Goal: Task Accomplishment & Management: Manage account settings

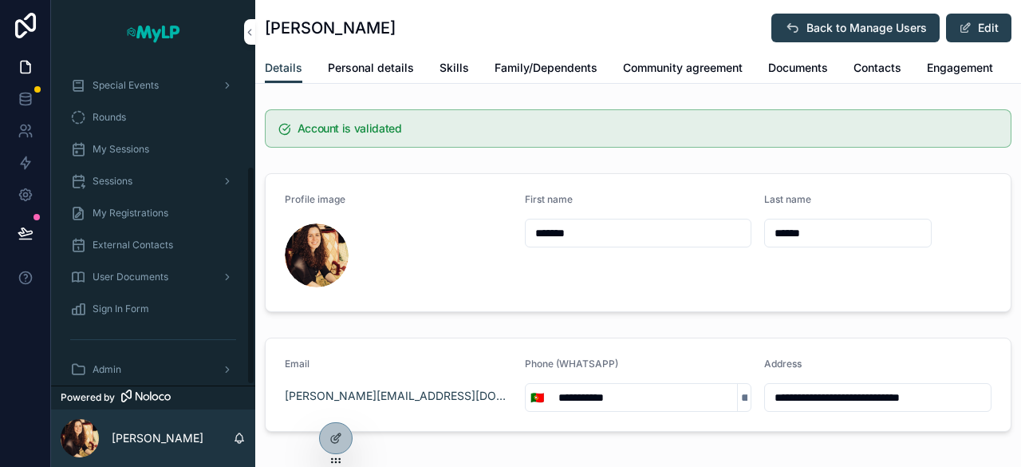
scroll to position [150, 0]
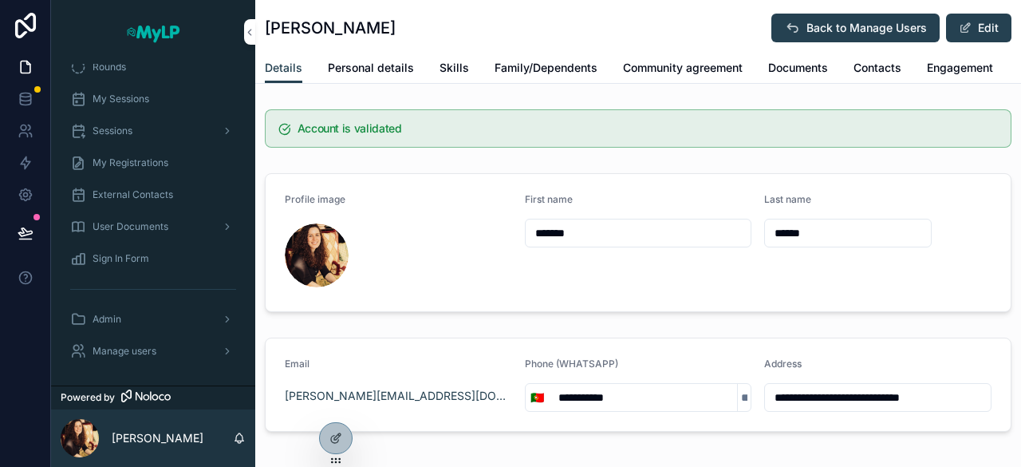
click at [99, 310] on div "Admin" at bounding box center [153, 319] width 166 height 26
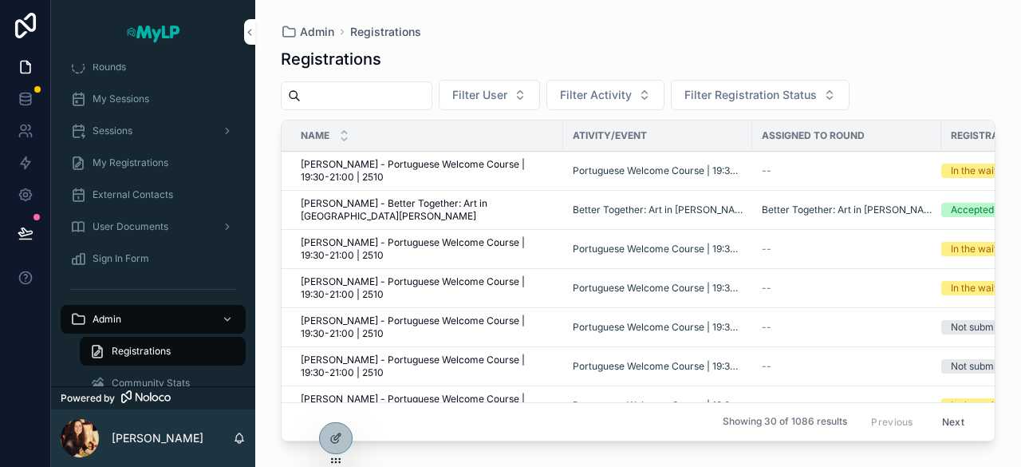
click at [369, 98] on input "scrollable content" at bounding box center [366, 96] width 131 height 22
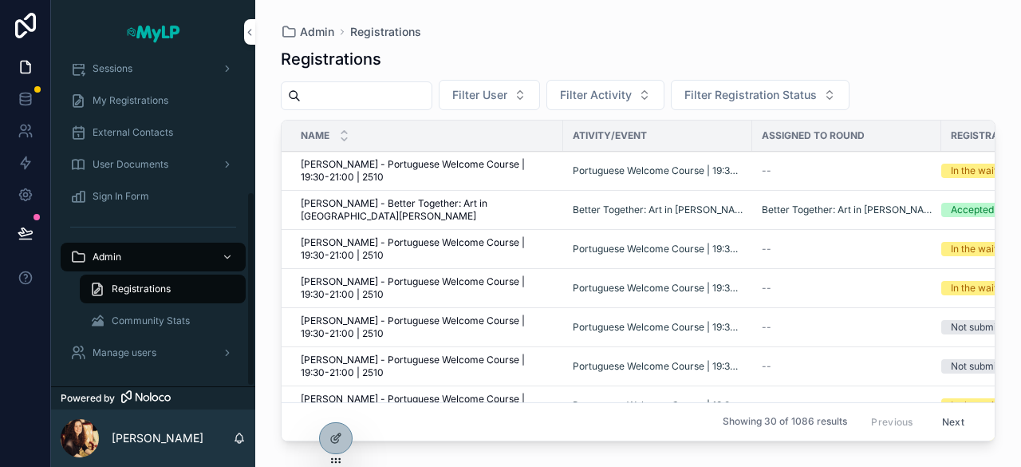
click at [120, 344] on div "Manage users" at bounding box center [153, 353] width 166 height 26
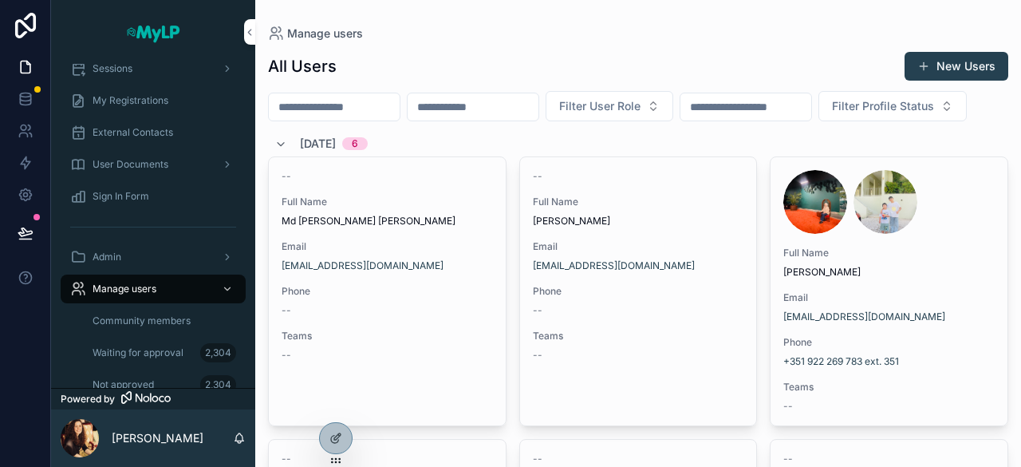
click at [343, 105] on input "scrollable content" at bounding box center [334, 107] width 131 height 22
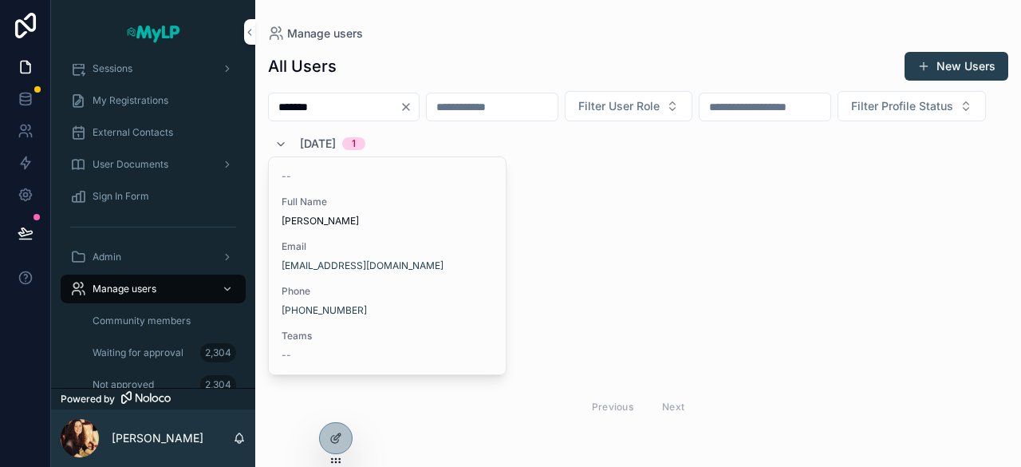
type input "*******"
click at [435, 267] on div "-- Full Name [PERSON_NAME] Email [EMAIL_ADDRESS][DOMAIN_NAME] Phone [PHONE_NUMB…" at bounding box center [387, 265] width 237 height 217
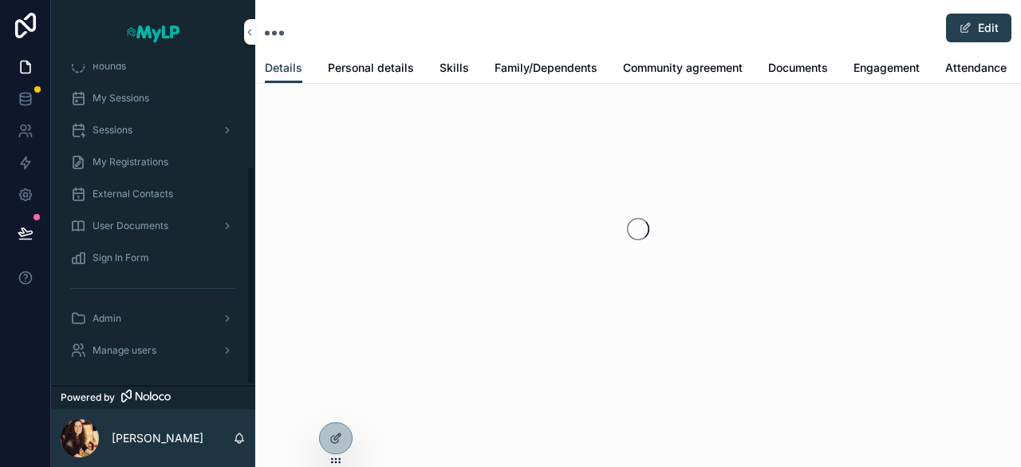
scroll to position [150, 0]
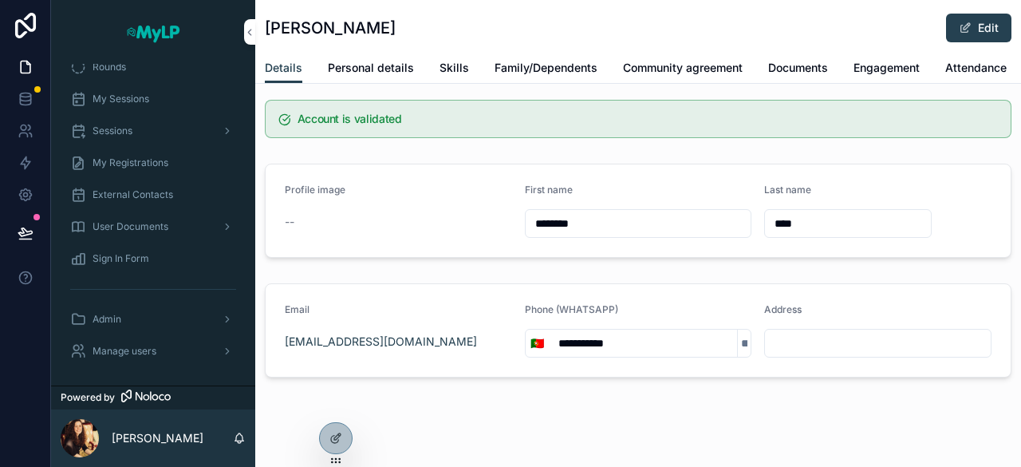
scroll to position [5, 0]
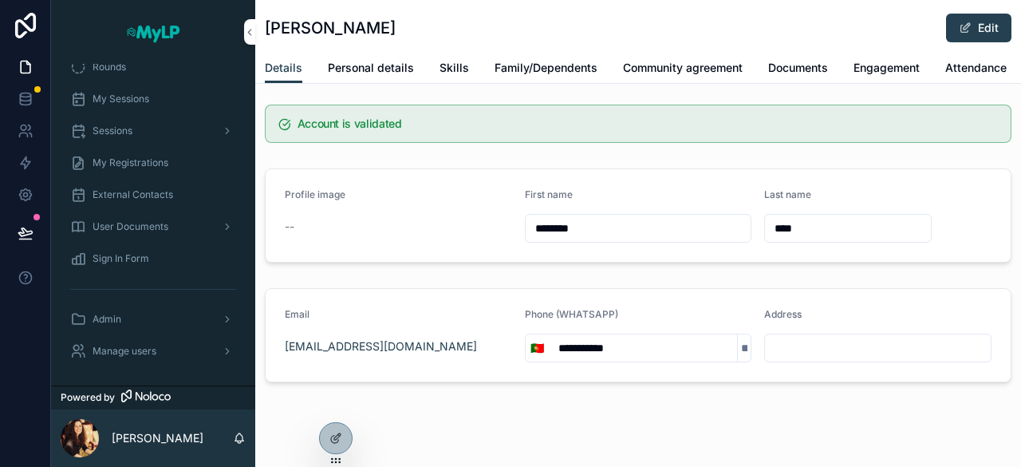
click at [374, 67] on span "Personal details" at bounding box center [371, 68] width 86 height 16
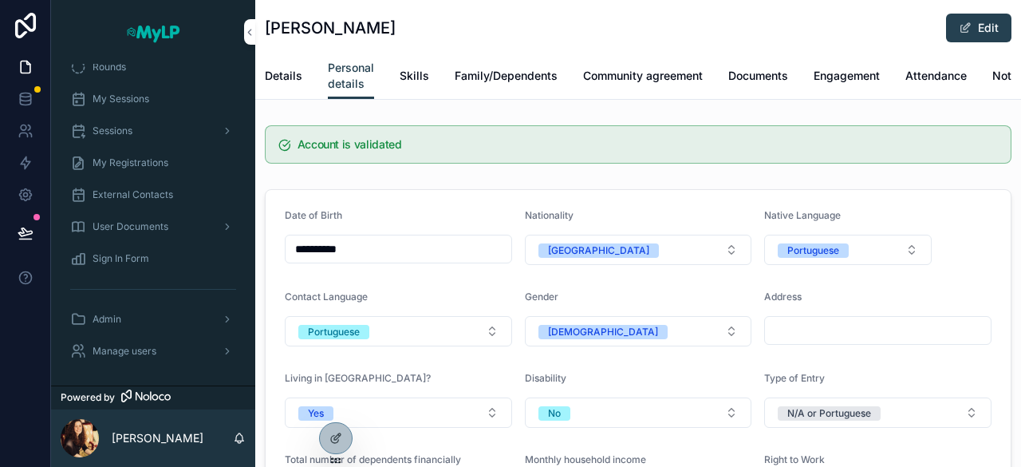
click at [493, 66] on link "Family/Dependents" at bounding box center [506, 77] width 103 height 32
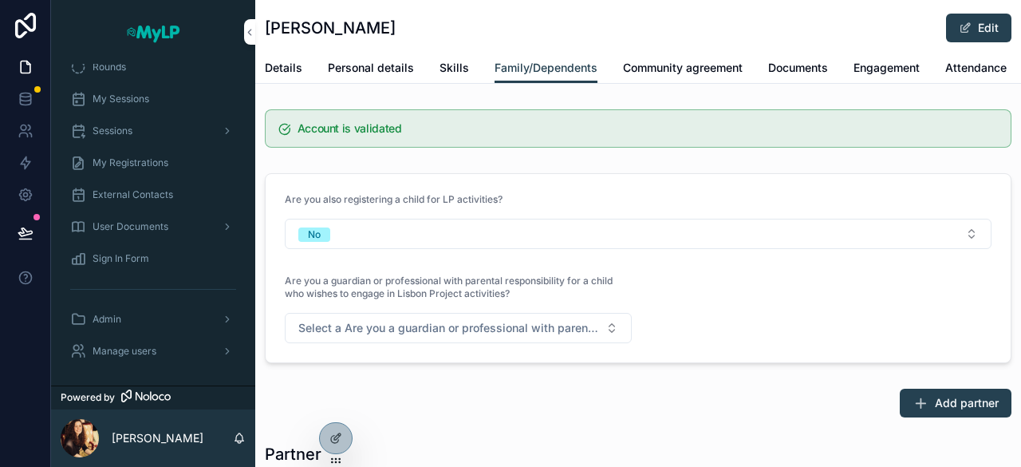
click at [667, 66] on span "Community agreement" at bounding box center [683, 68] width 120 height 16
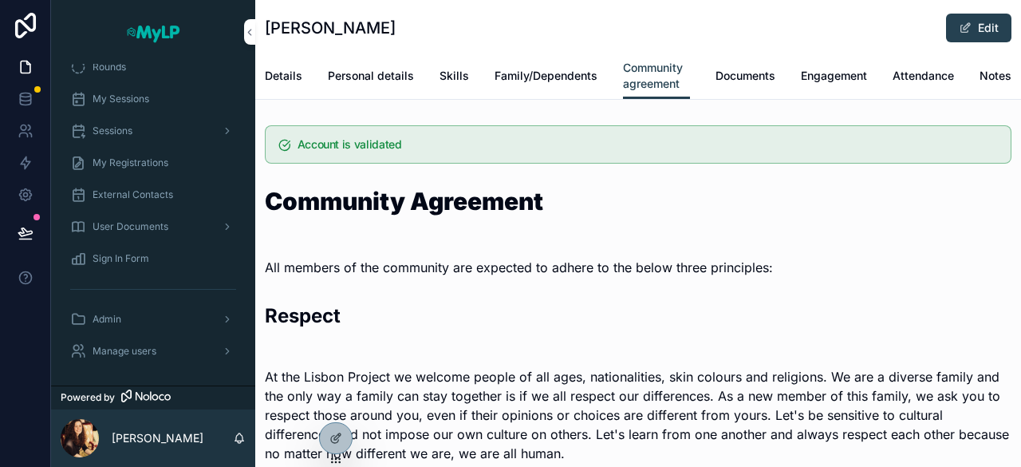
click at [908, 81] on span "Attendance" at bounding box center [923, 76] width 61 height 16
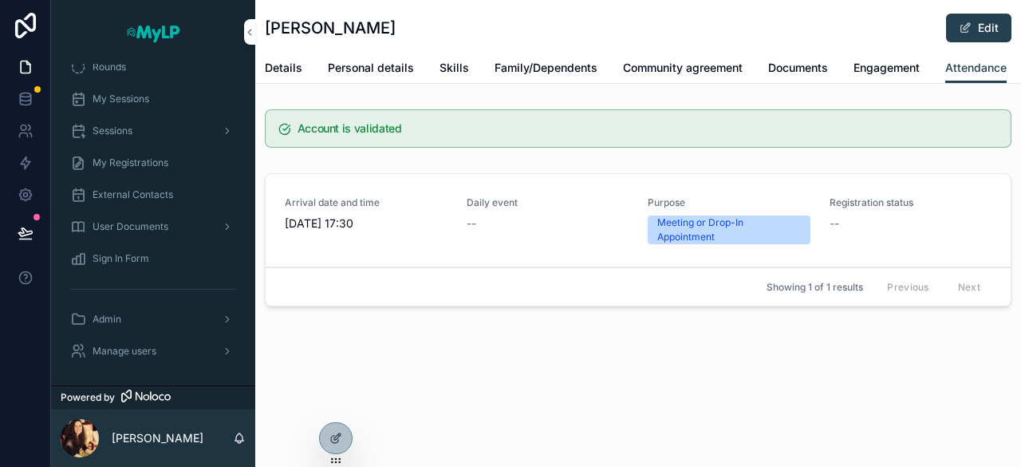
click at [121, 345] on span "Manage users" at bounding box center [125, 351] width 64 height 13
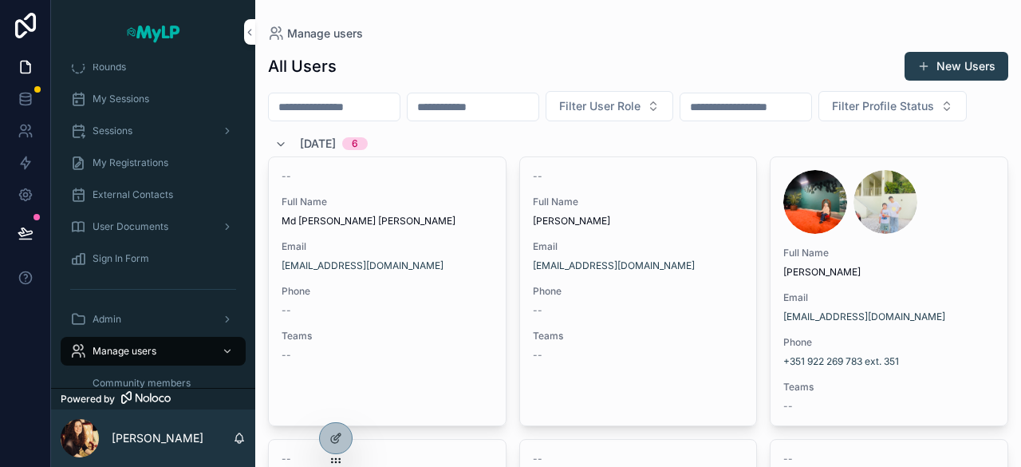
click at [351, 116] on input "scrollable content" at bounding box center [334, 107] width 131 height 22
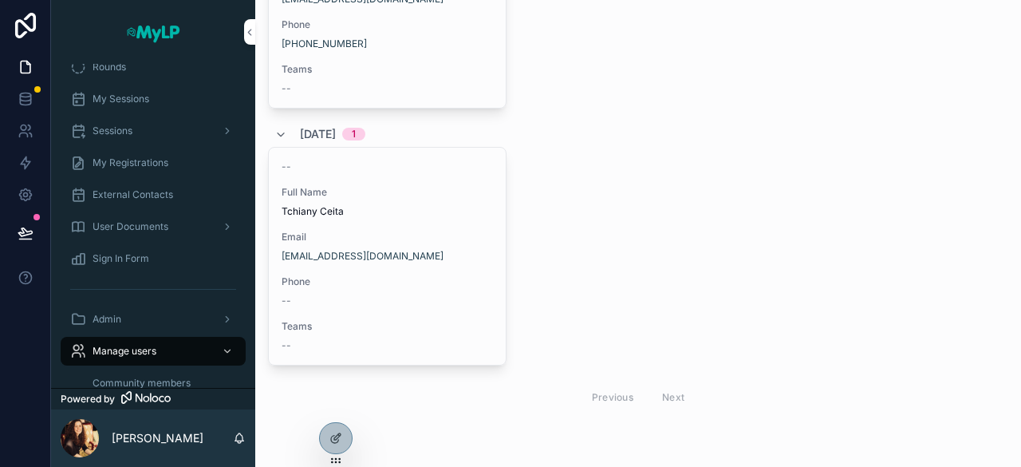
type input "***"
click at [444, 229] on div "-- Full Name [PERSON_NAME] Email [EMAIL_ADDRESS][DOMAIN_NAME] Phone -- Teams --" at bounding box center [387, 256] width 237 height 217
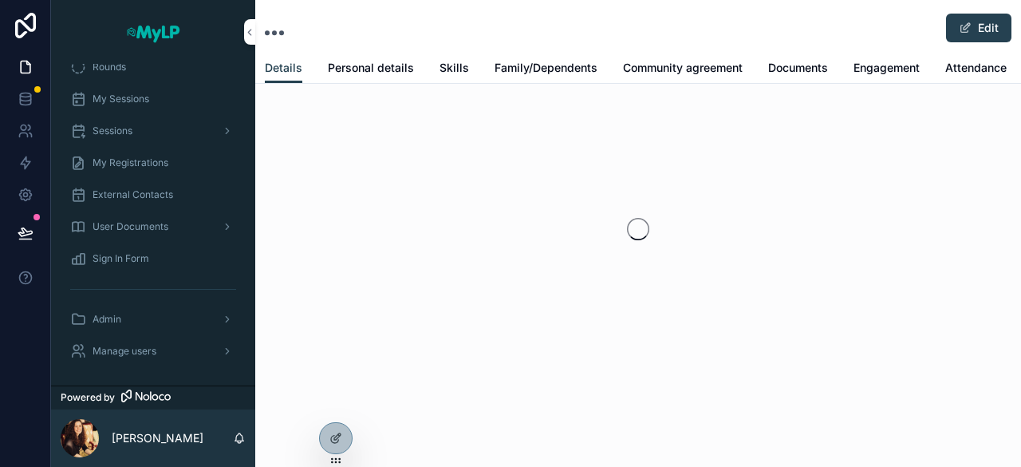
scroll to position [2, 0]
